Goal: Find specific page/section: Find specific page/section

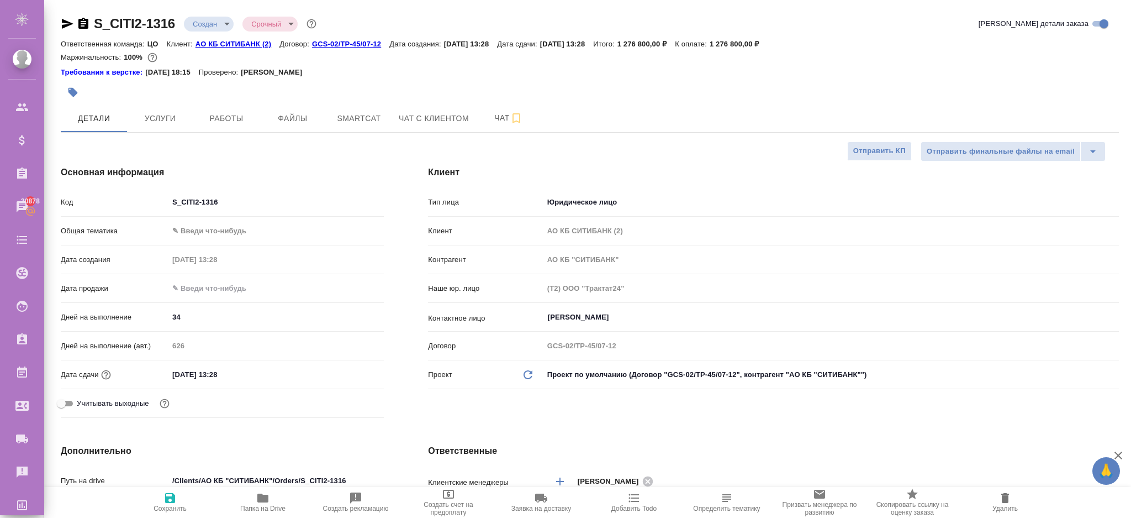
select select "RU"
type textarea "x"
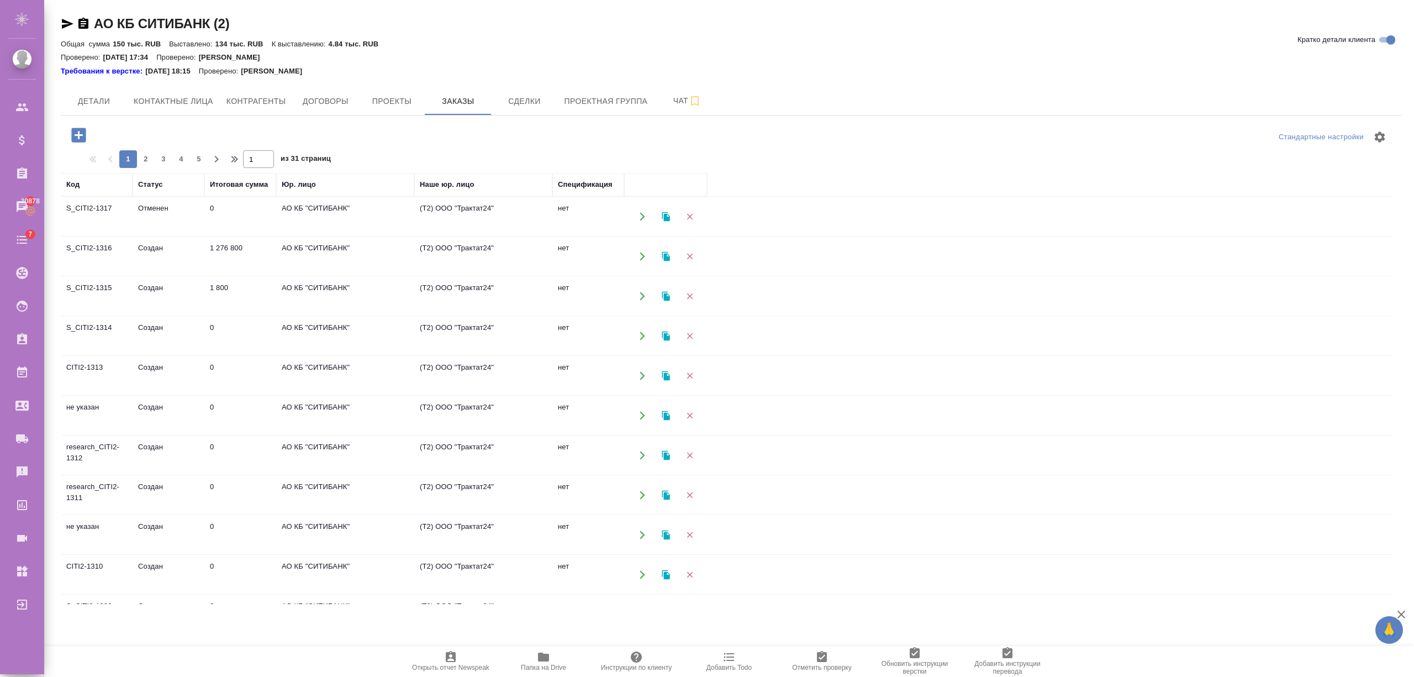
click at [302, 265] on td "АО КБ "СИТИБАНК"" at bounding box center [345, 256] width 138 height 39
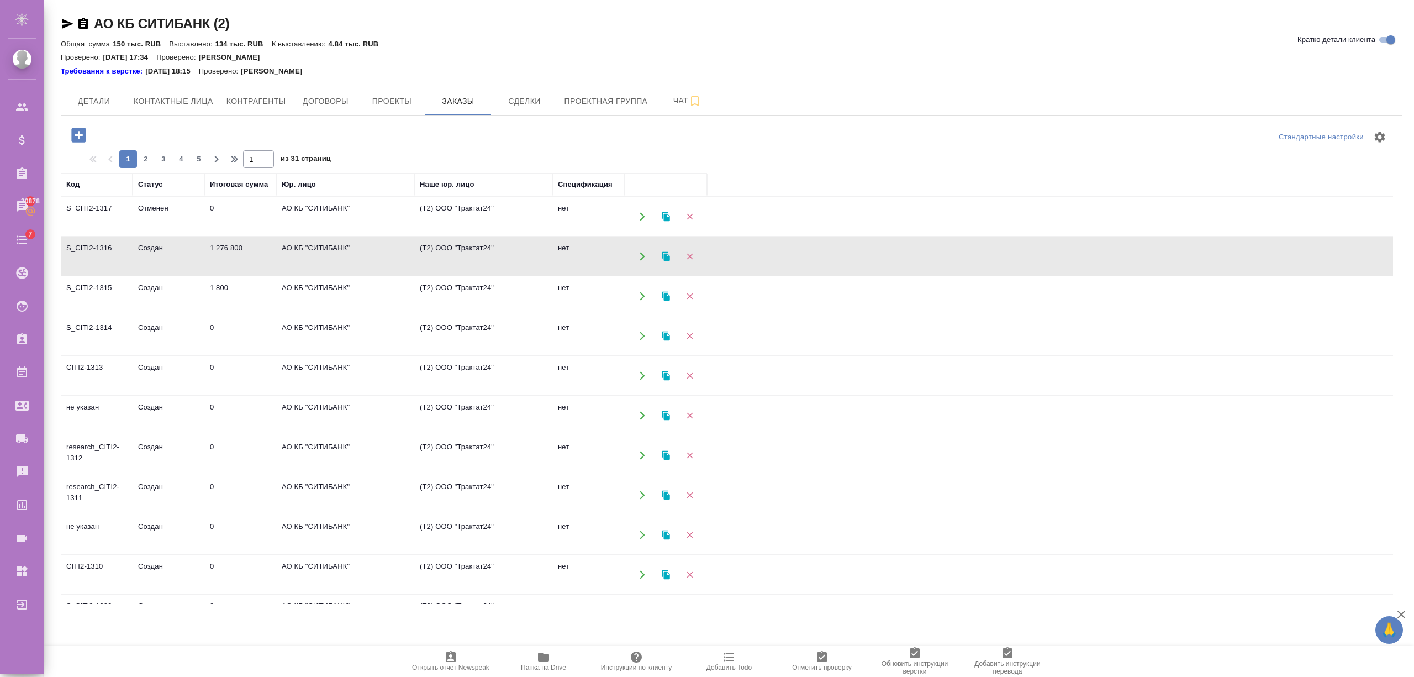
click at [302, 265] on td "АО КБ "СИТИБАНК"" at bounding box center [345, 256] width 138 height 39
click at [386, 255] on td "АО КБ "СИТИБАНК"" at bounding box center [345, 256] width 138 height 39
click at [386, 256] on td "АО КБ "СИТИБАНК"" at bounding box center [345, 256] width 138 height 39
